Goal: Information Seeking & Learning: Find contact information

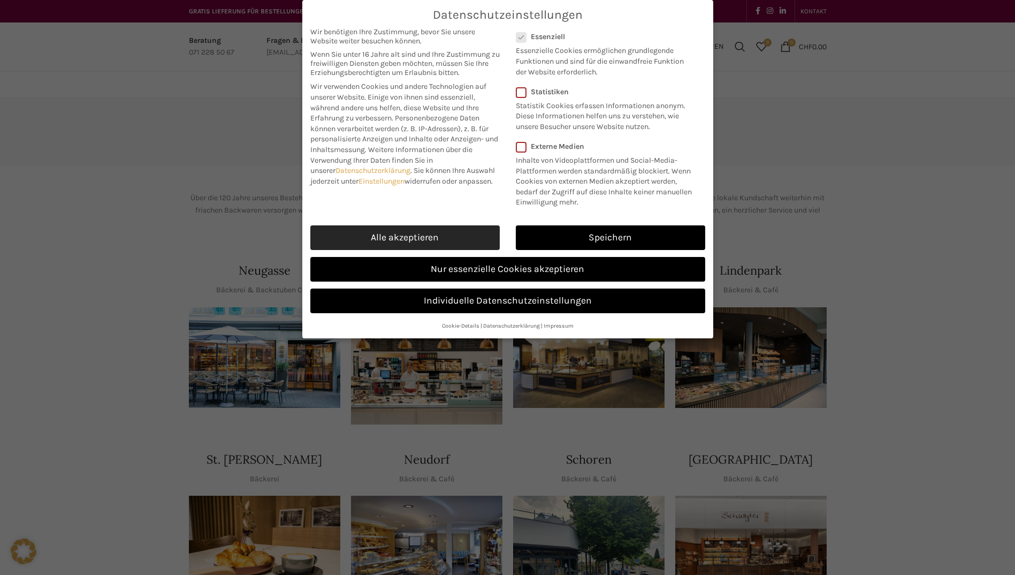
click at [476, 235] on link "Alle akzeptieren" at bounding box center [404, 237] width 189 height 25
checkbox input "true"
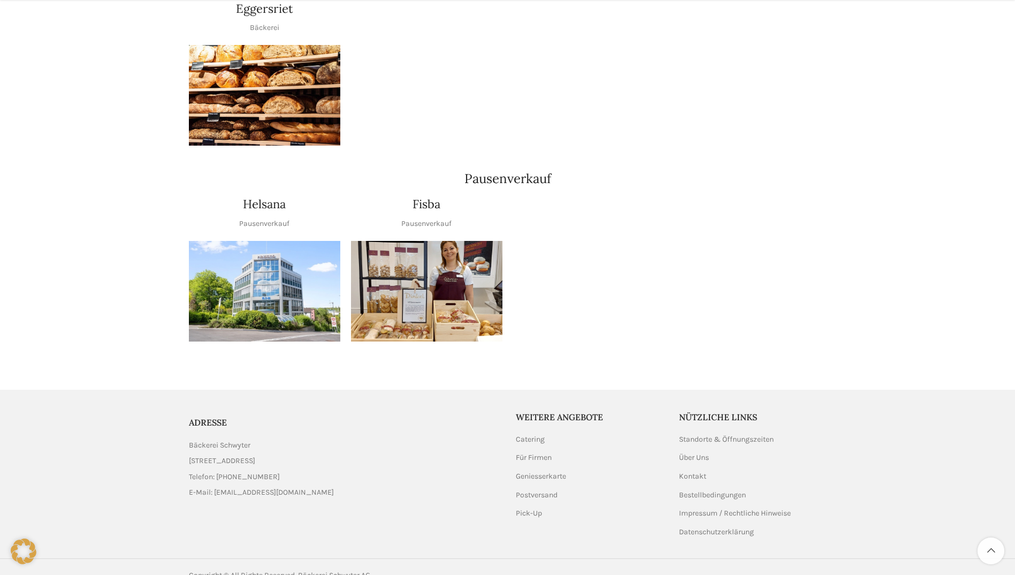
scroll to position [1180, 0]
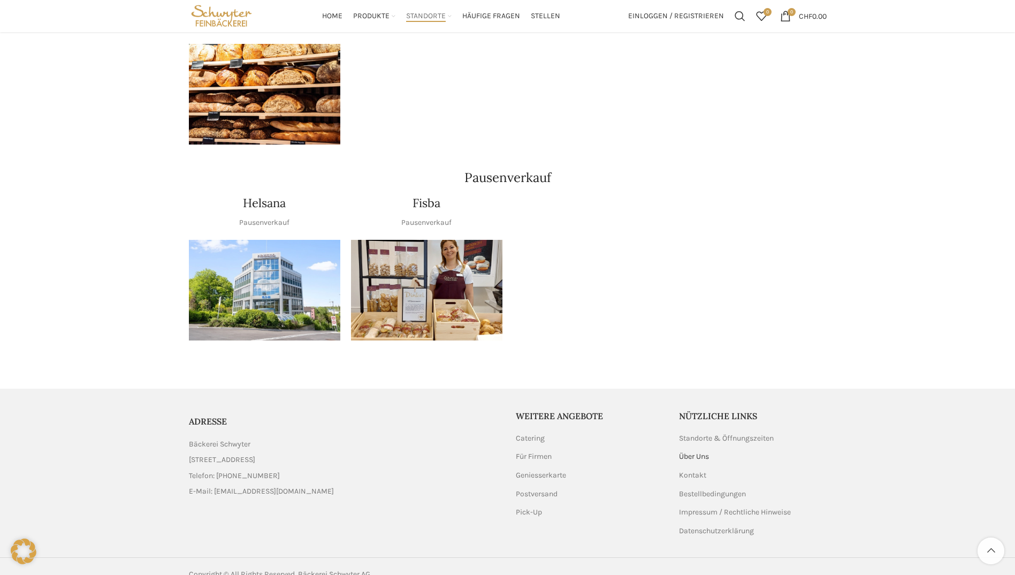
click at [685, 451] on link "Über Uns" at bounding box center [694, 456] width 31 height 11
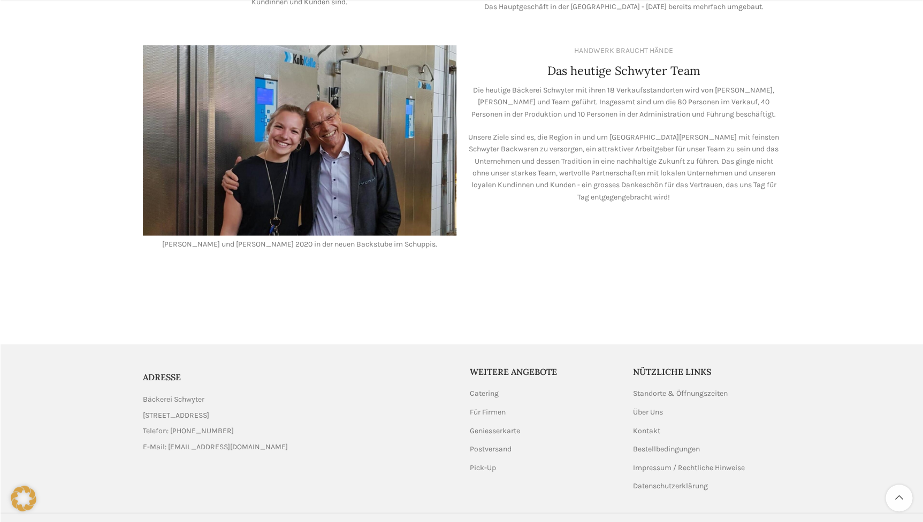
scroll to position [916, 0]
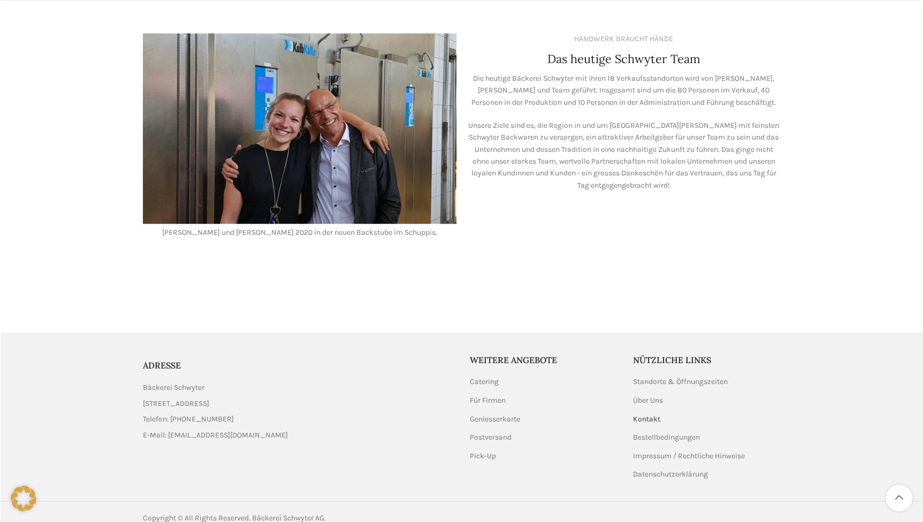
click at [653, 414] on link "Kontakt" at bounding box center [647, 419] width 28 height 11
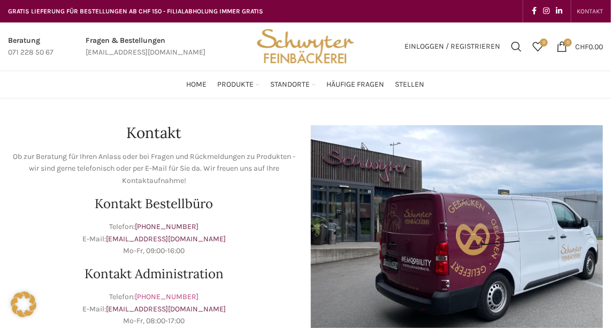
drag, startPoint x: 203, startPoint y: 292, endPoint x: 152, endPoint y: 299, distance: 51.3
click at [152, 299] on p "Telefon: +41 71 228 50 60 E-Mail: info@schwyter.com Mo-Fr, 08:00-17:00" at bounding box center [154, 309] width 292 height 36
copy link "71 228 50 60"
click at [212, 294] on p "Telefon: +41 71 228 50 60 E-Mail: info@schwyter.com Mo-Fr, 08:00-17:00" at bounding box center [154, 309] width 292 height 36
drag, startPoint x: 211, startPoint y: 311, endPoint x: 85, endPoint y: 296, distance: 126.6
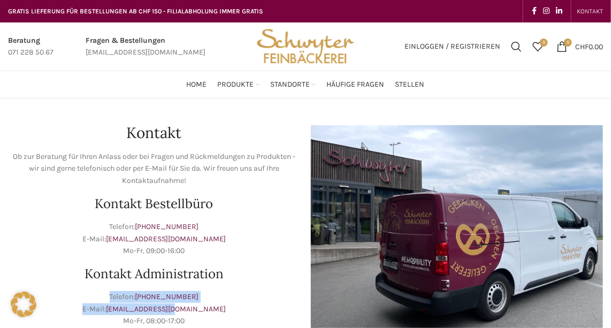
click at [85, 296] on p "Telefon: +41 71 228 50 60 E-Mail: info@schwyter.com Mo-Fr, 08:00-17:00" at bounding box center [154, 309] width 292 height 36
copy p "Telefon: +41 71 228 50 60 E-Mail: info@schwyter.com"
